Goal: Task Accomplishment & Management: Use online tool/utility

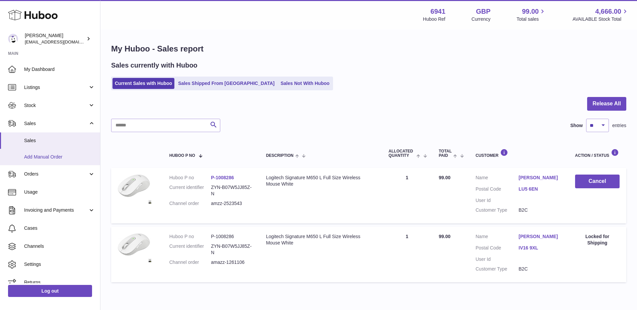
click at [61, 158] on span "Add Manual Order" at bounding box center [59, 157] width 71 height 6
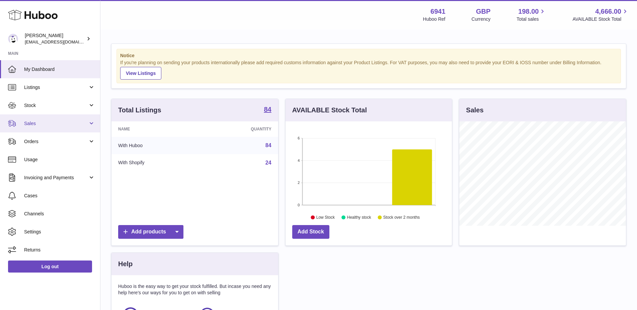
scroll to position [104, 167]
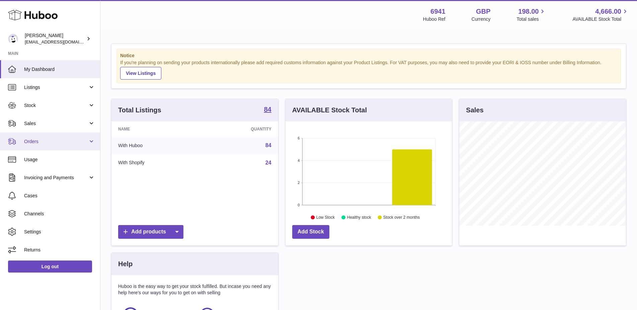
click at [33, 141] on span "Orders" at bounding box center [56, 141] width 64 height 6
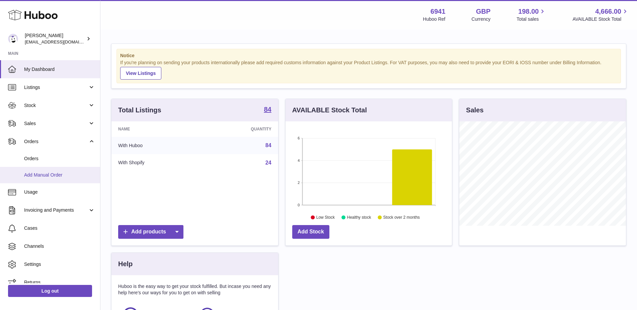
click at [44, 172] on span "Add Manual Order" at bounding box center [59, 175] width 71 height 6
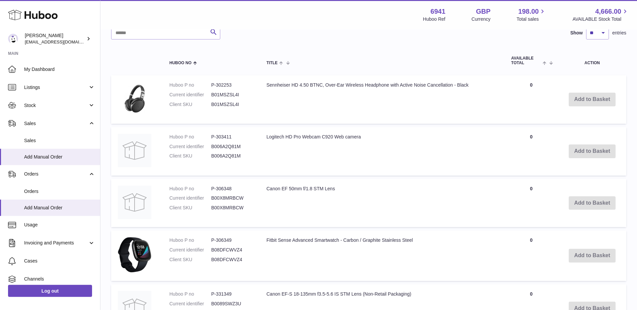
scroll to position [151, 0]
click at [173, 36] on input "text" at bounding box center [165, 32] width 109 height 13
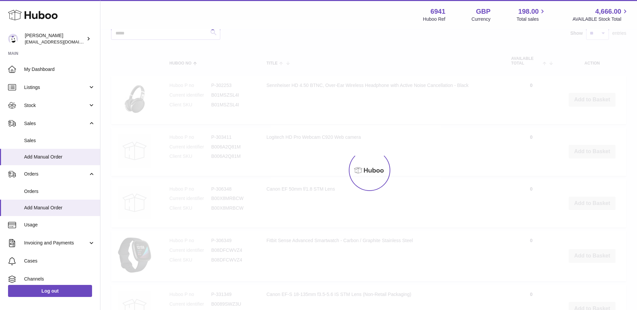
scroll to position [46, 0]
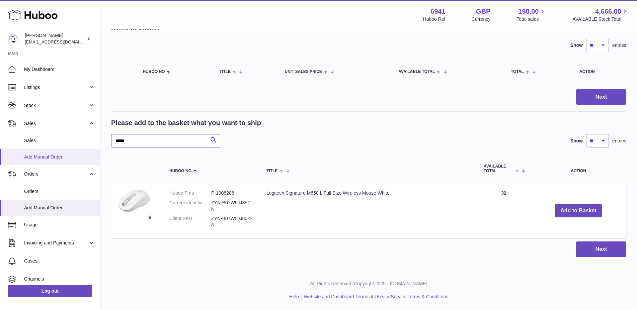
drag, startPoint x: 91, startPoint y: 155, endPoint x: 91, endPoint y: 151, distance: 4.4
click at [111, 148] on input "*****" at bounding box center [165, 140] width 109 height 13
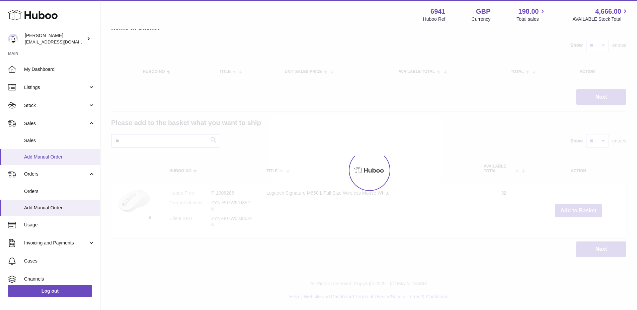
type input "*"
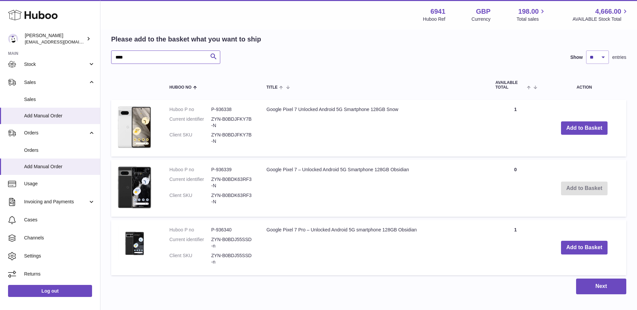
scroll to position [167, 0]
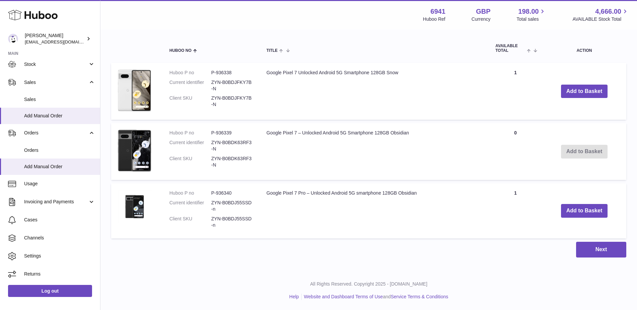
type input "****"
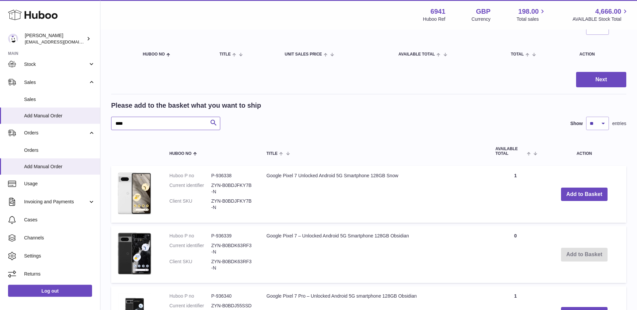
scroll to position [40, 0]
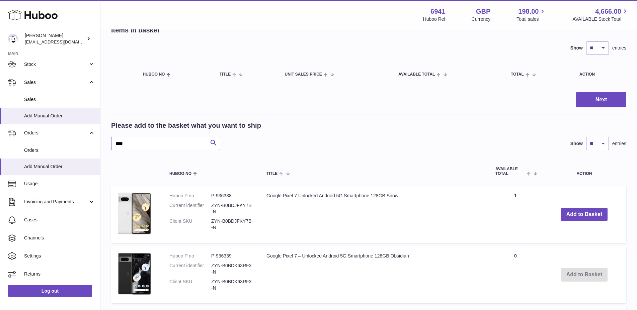
drag, startPoint x: 181, startPoint y: 145, endPoint x: 66, endPoint y: 156, distance: 115.9
click at [111, 150] on input "****" at bounding box center [165, 143] width 109 height 13
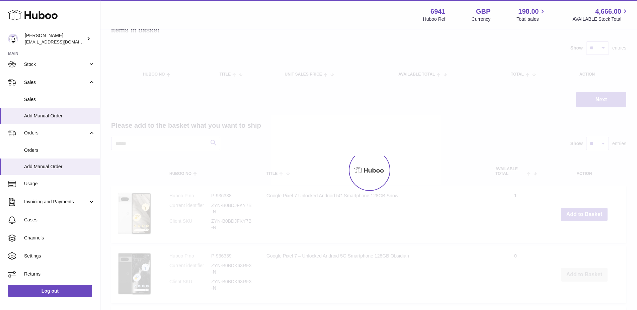
click at [213, 145] on div at bounding box center [368, 170] width 536 height 280
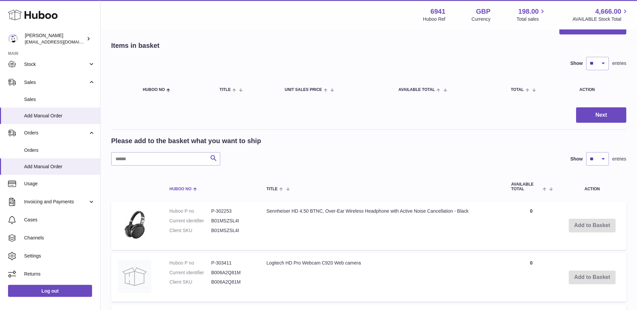
scroll to position [24, 0]
click at [551, 192] on span at bounding box center [546, 189] width 10 height 5
click at [551, 192] on span at bounding box center [548, 189] width 6 height 5
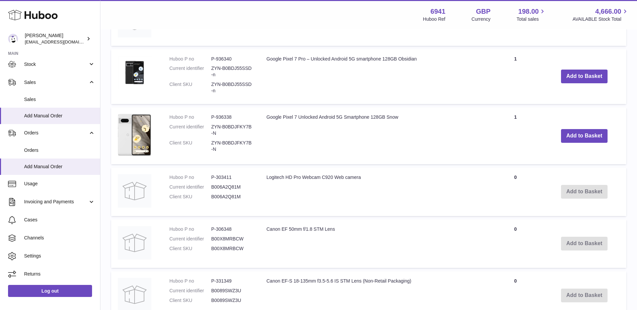
scroll to position [176, 0]
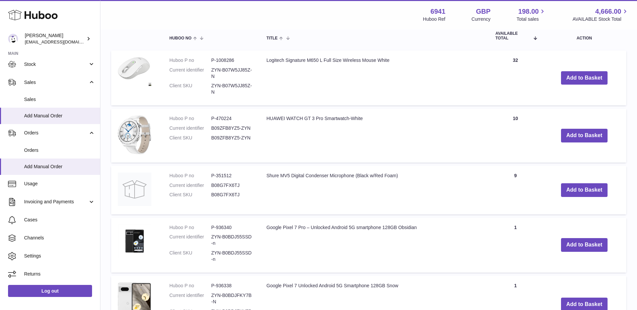
click at [227, 131] on dd "B09ZFB8YZ5-ZYN" at bounding box center [232, 128] width 42 height 6
copy dd "B09ZFB8YZ5"
